Goal: Find specific page/section: Find specific page/section

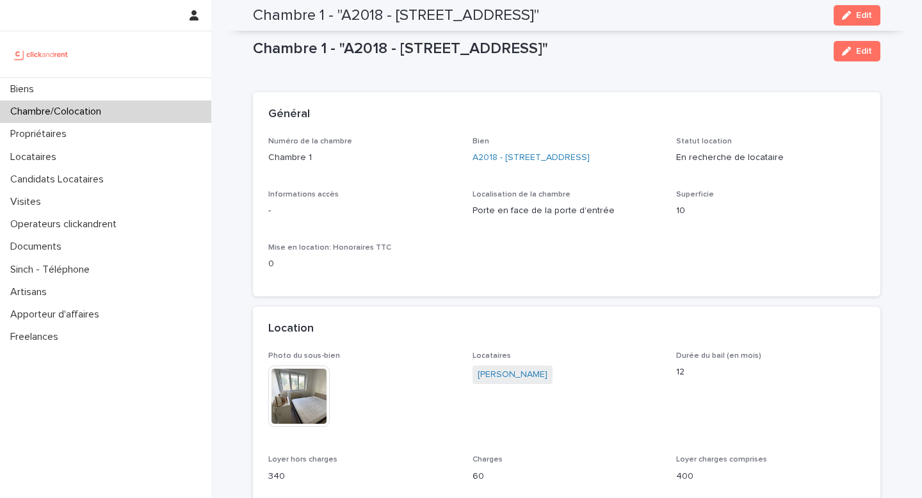
scroll to position [971, 0]
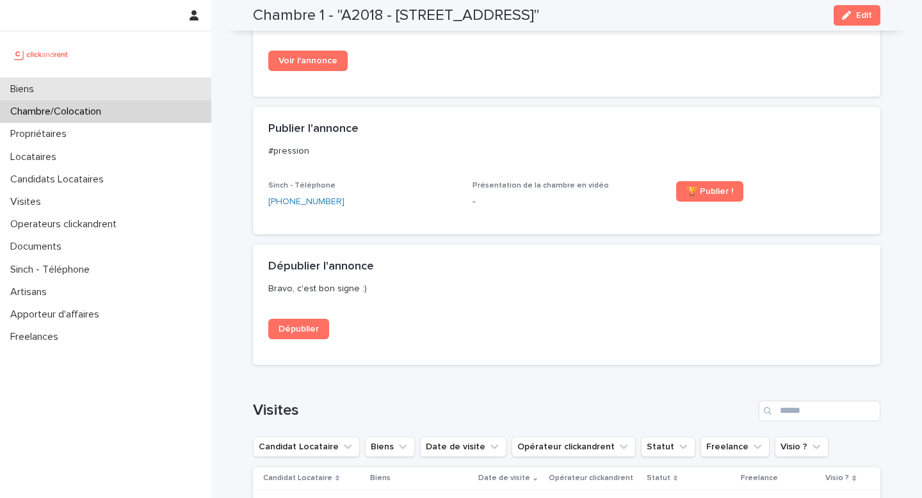
click at [124, 92] on div "Biens" at bounding box center [105, 89] width 211 height 22
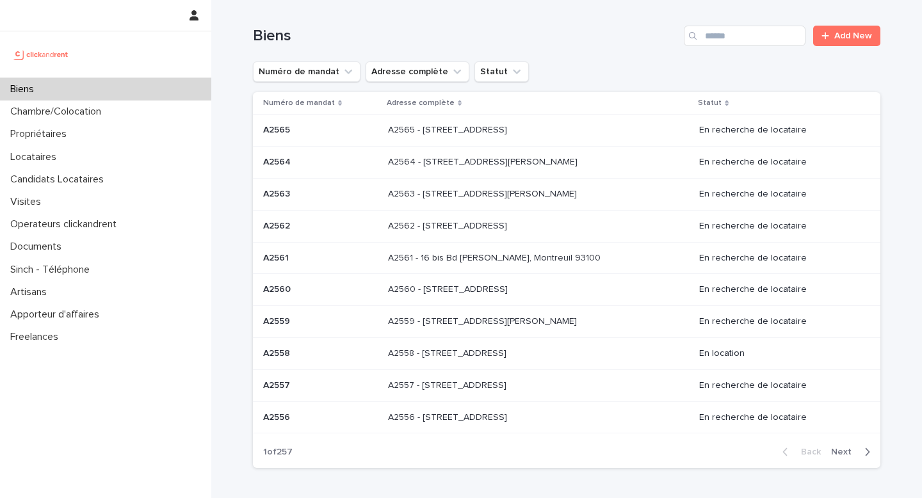
click at [745, 22] on div "Biens Add New" at bounding box center [566, 30] width 627 height 61
click at [719, 39] on input "Search" at bounding box center [745, 36] width 122 height 20
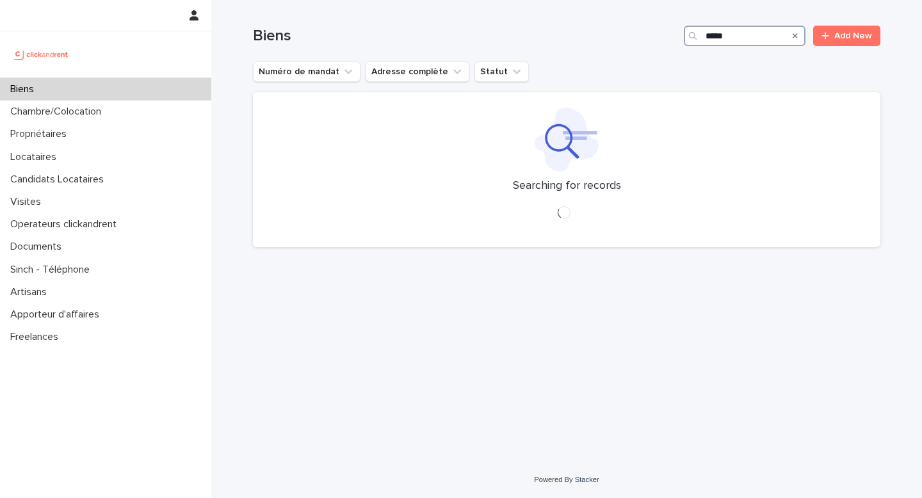
type input "*****"
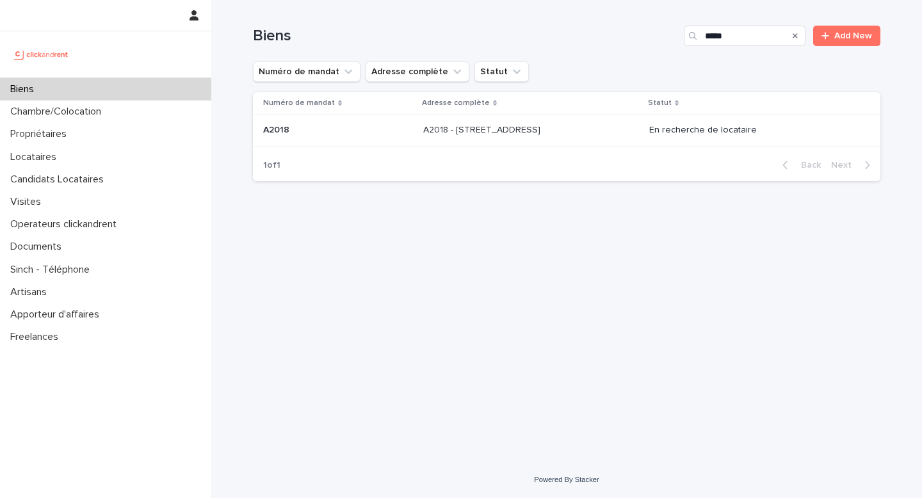
click at [594, 131] on p at bounding box center [529, 130] width 213 height 11
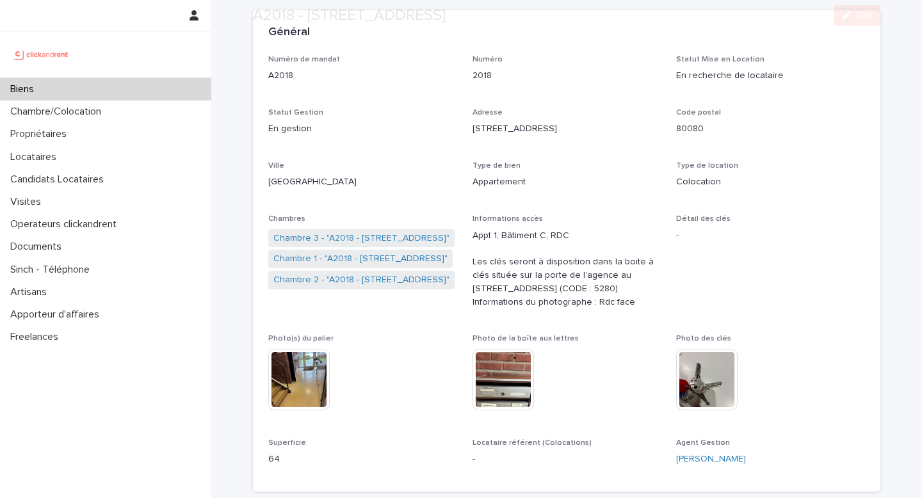
scroll to position [83, 0]
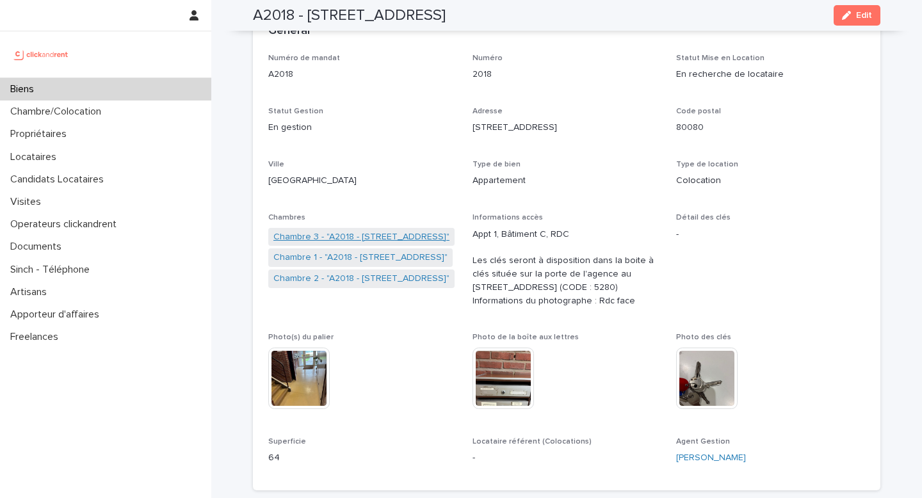
click at [412, 238] on link "Chambre 3 - "A2018 - 6 Rue Du Général Frère, Amiens 80080"" at bounding box center [361, 236] width 176 height 13
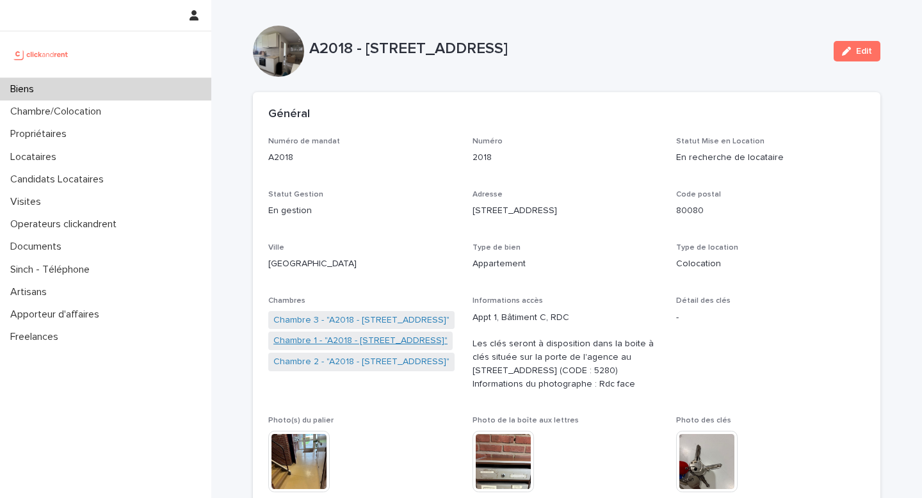
click at [389, 340] on link "Chambre 1 - "A2018 - 6 Rue Du Général Frère, Amiens 80080"" at bounding box center [360, 340] width 174 height 13
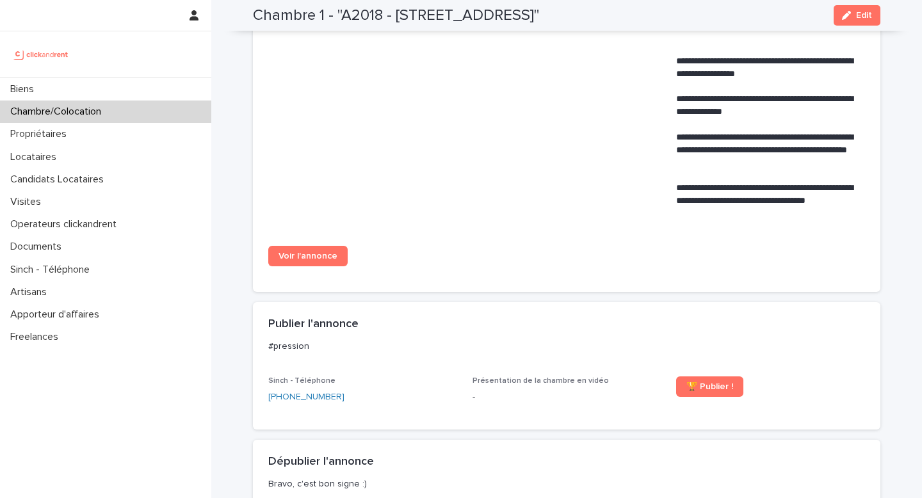
scroll to position [770, 0]
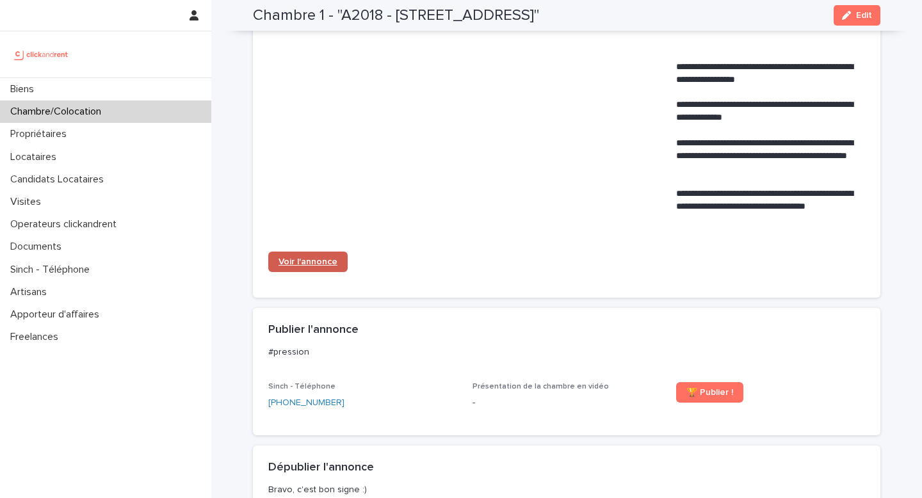
click at [307, 265] on span "Voir l'annonce" at bounding box center [308, 261] width 59 height 9
drag, startPoint x: 342, startPoint y: 18, endPoint x: 659, endPoint y: 22, distance: 317.6
click at [539, 22] on h2 "Chambre 1 - "A2018 - 6 Rue Du Général Frère, Amiens 80080"" at bounding box center [396, 15] width 286 height 19
copy h2 "A2018 - 6 Rue Du Général Frère, Amiens 80080"
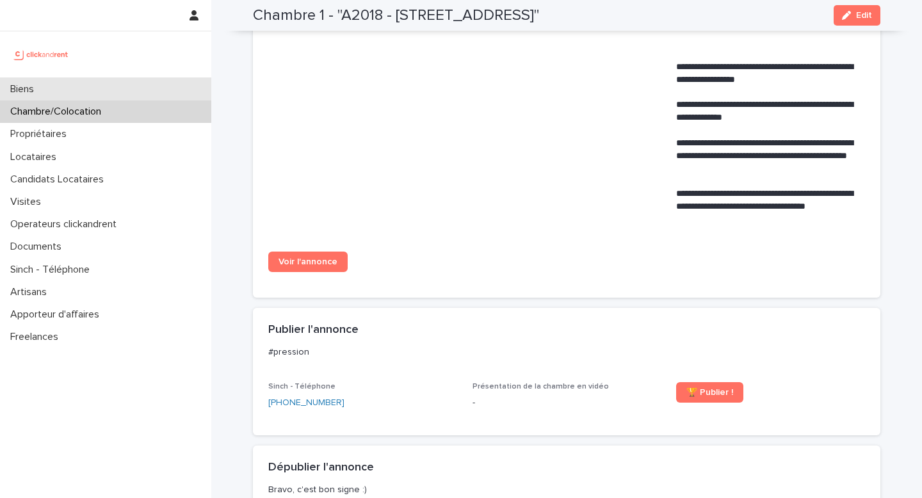
click at [108, 97] on div "Biens" at bounding box center [105, 89] width 211 height 22
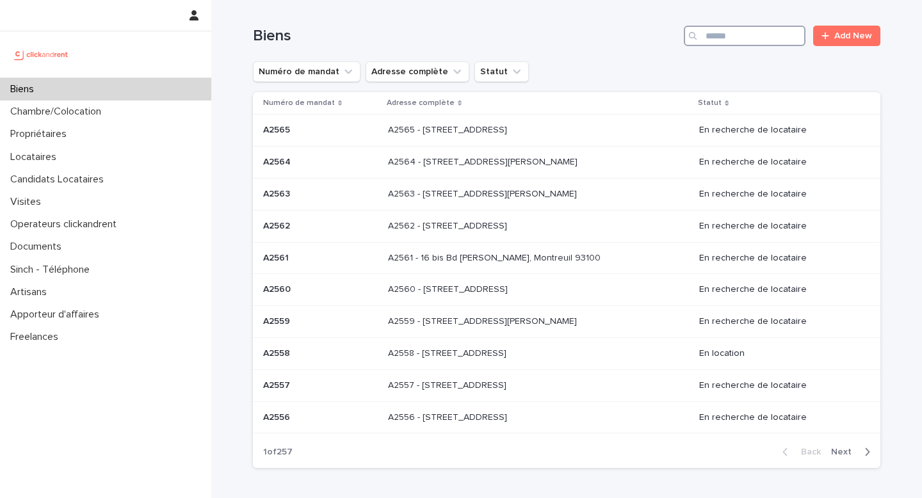
click at [732, 34] on input "Search" at bounding box center [745, 36] width 122 height 20
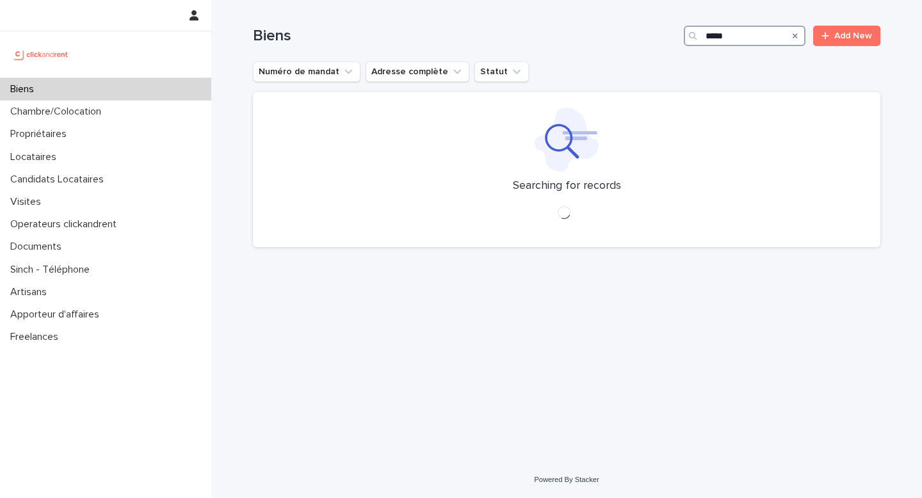
type input "*****"
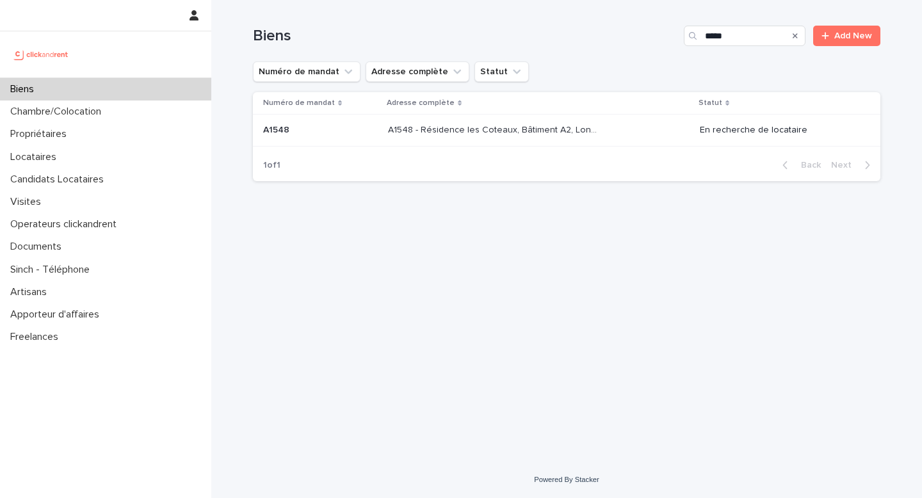
click at [585, 131] on p "A1548 - Résidence les Coteaux, Bâtiment A2, Longjumeau 91160" at bounding box center [496, 128] width 216 height 13
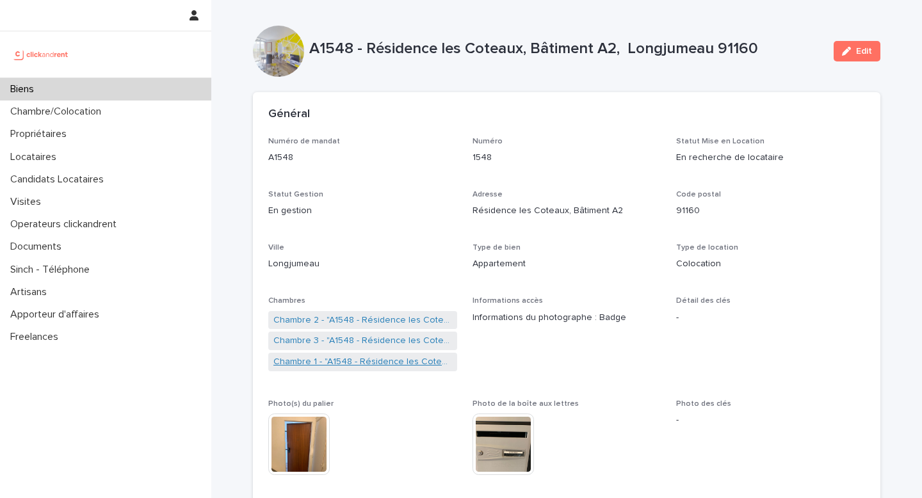
click at [369, 366] on link "Chambre 1 - "A1548 - Résidence les Coteaux, Bâtiment A2, Longjumeau 91160"" at bounding box center [362, 361] width 179 height 13
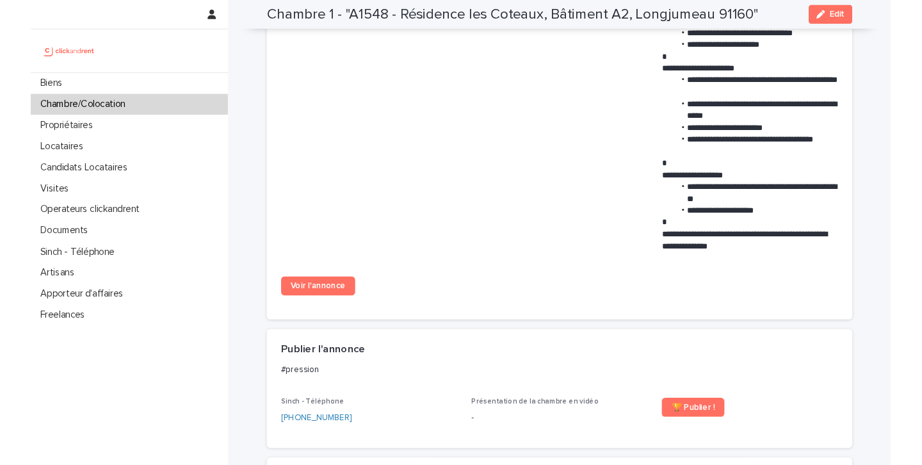
scroll to position [1033, 0]
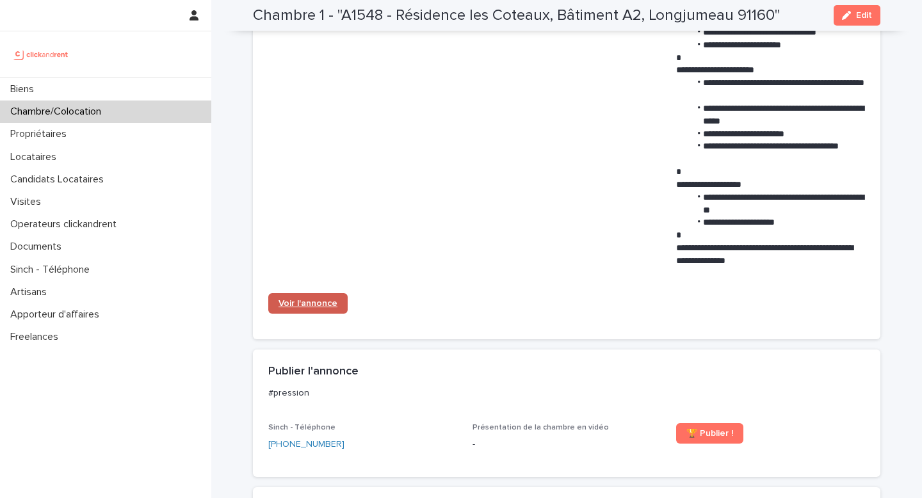
click at [311, 308] on span "Voir l'annonce" at bounding box center [308, 303] width 59 height 9
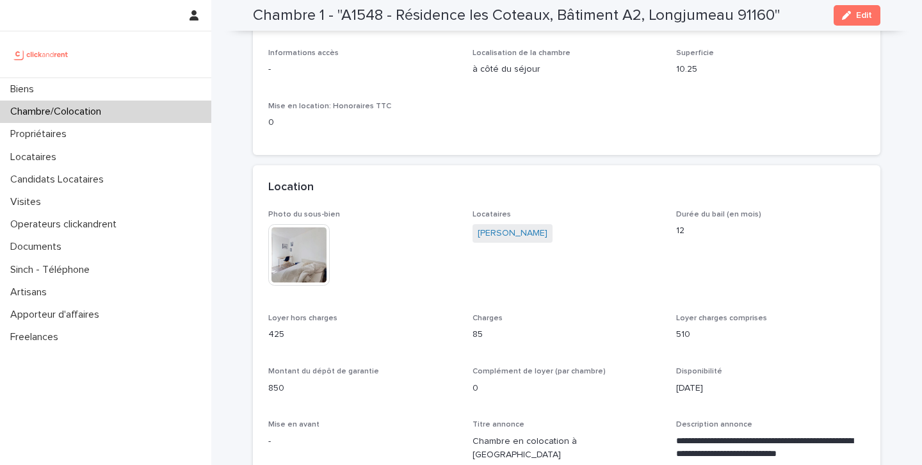
scroll to position [0, 0]
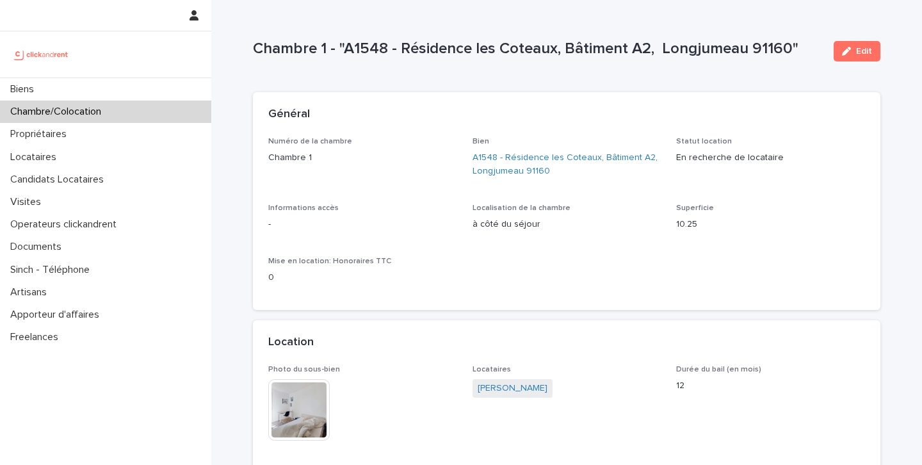
click at [503, 223] on p "à côté du séjour" at bounding box center [567, 224] width 189 height 13
copy p "à côté du séjour"
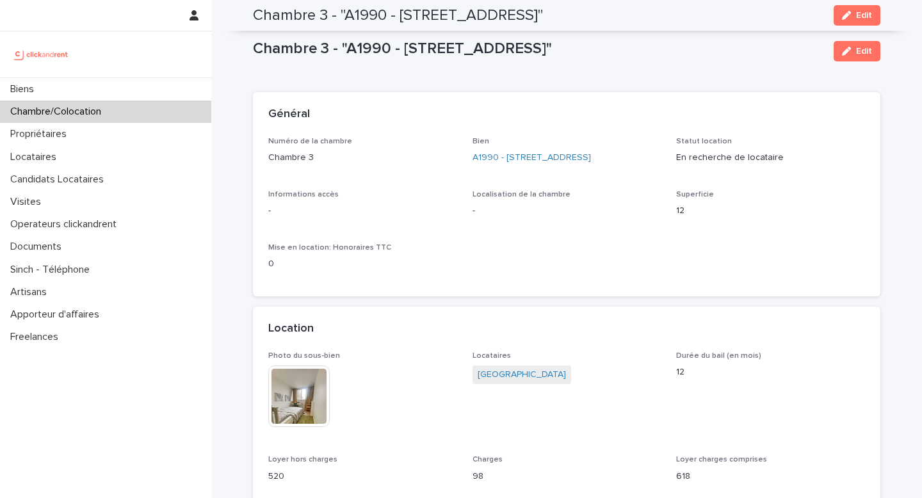
scroll to position [942, 0]
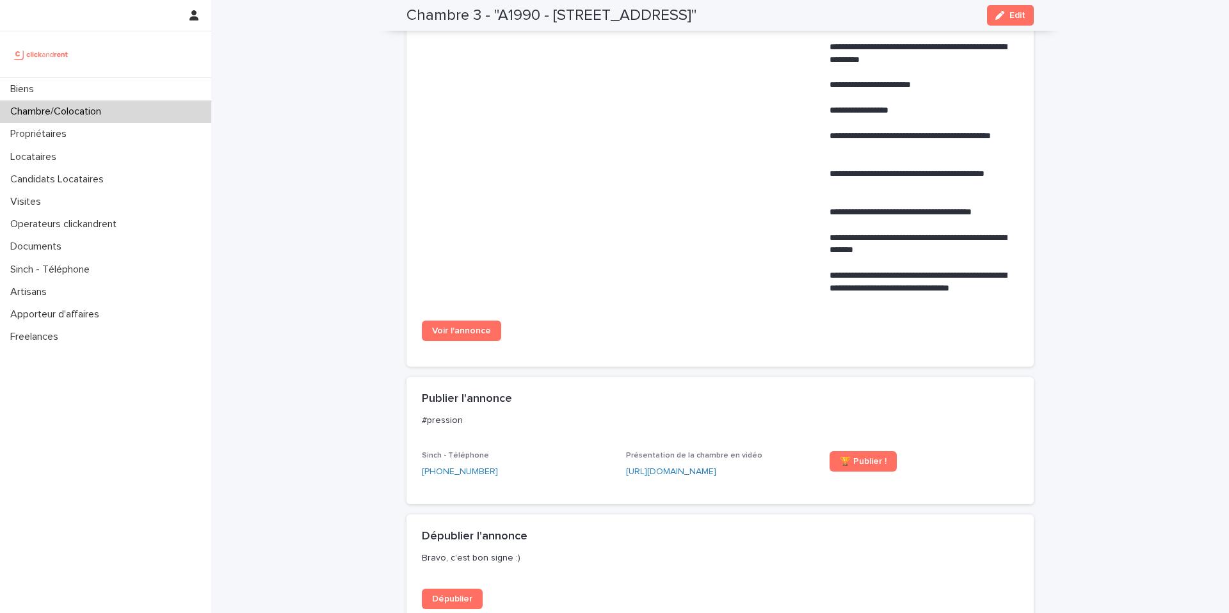
scroll to position [942, 0]
